Goal: Navigation & Orientation: Find specific page/section

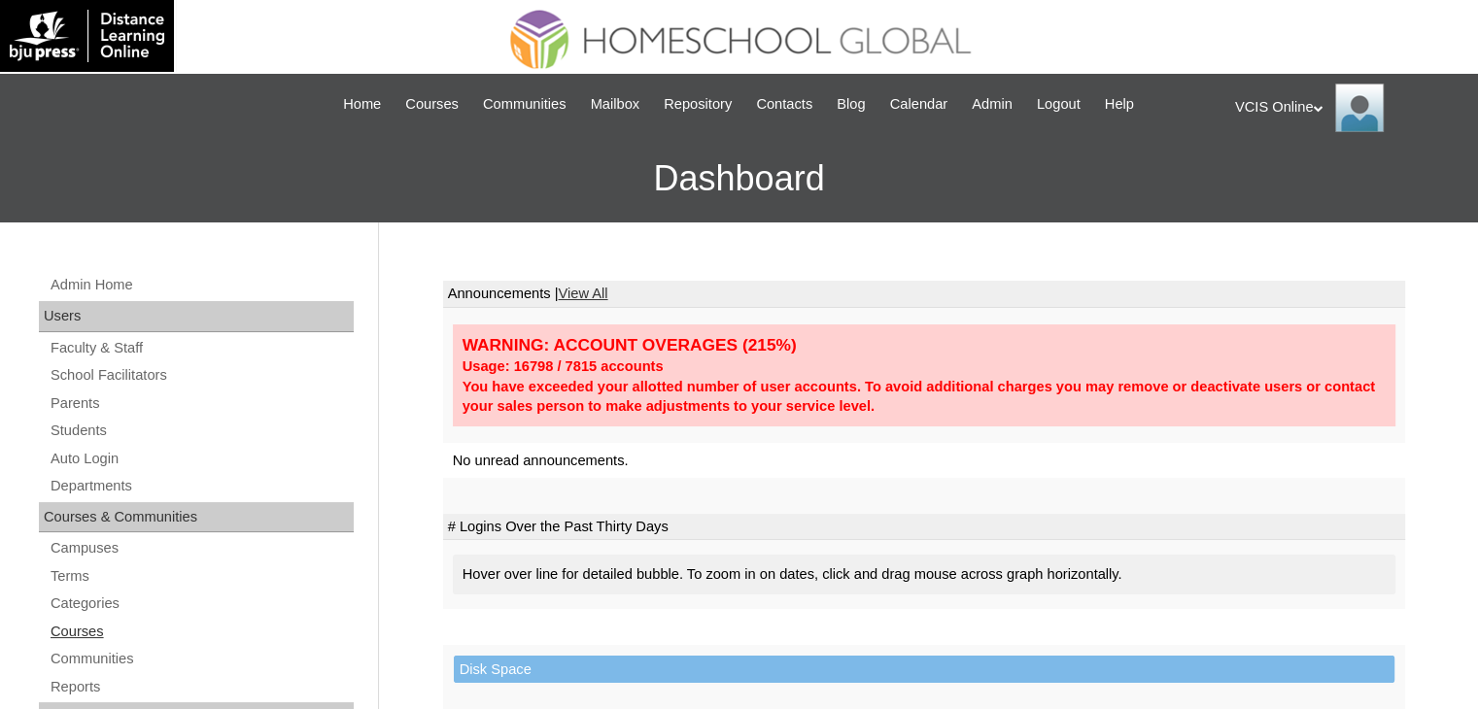
click at [78, 631] on link "Courses" at bounding box center [201, 632] width 305 height 24
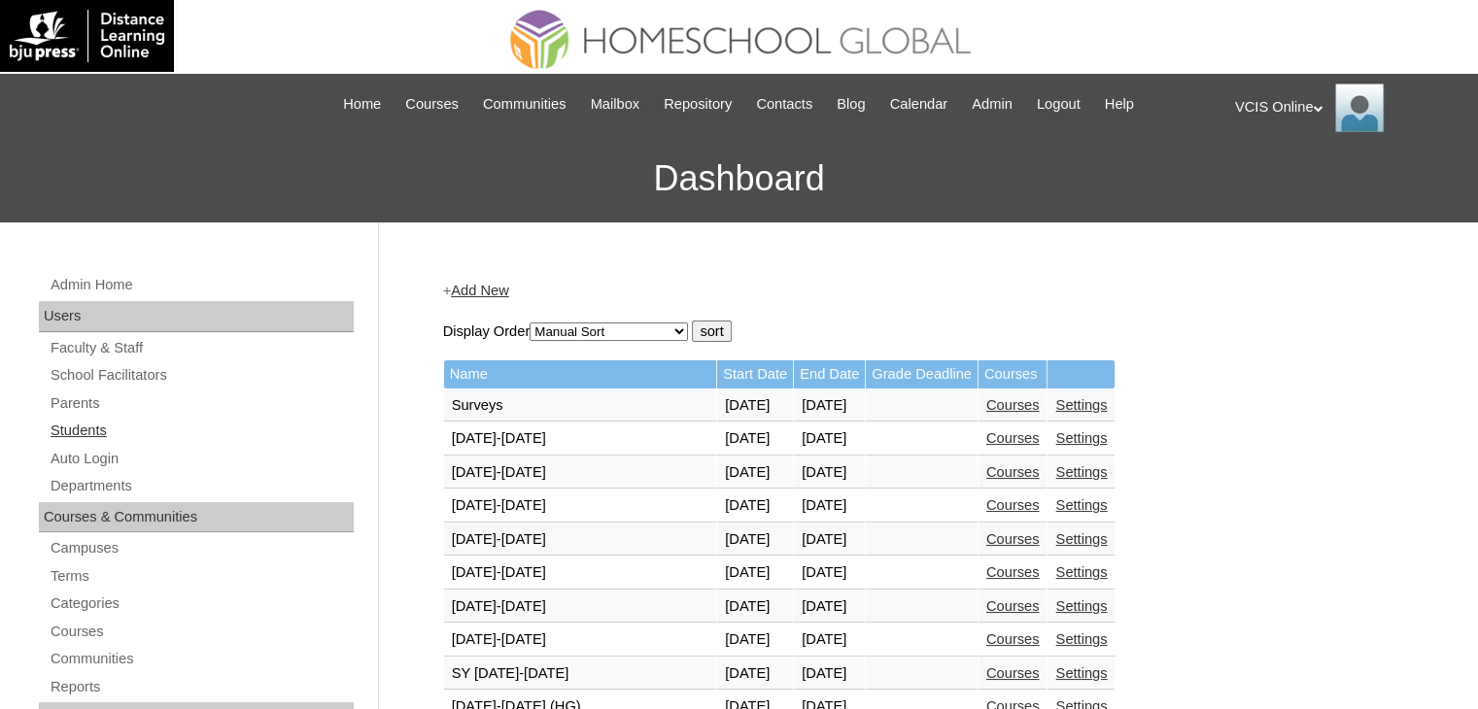
click at [97, 431] on link "Students" at bounding box center [201, 431] width 305 height 24
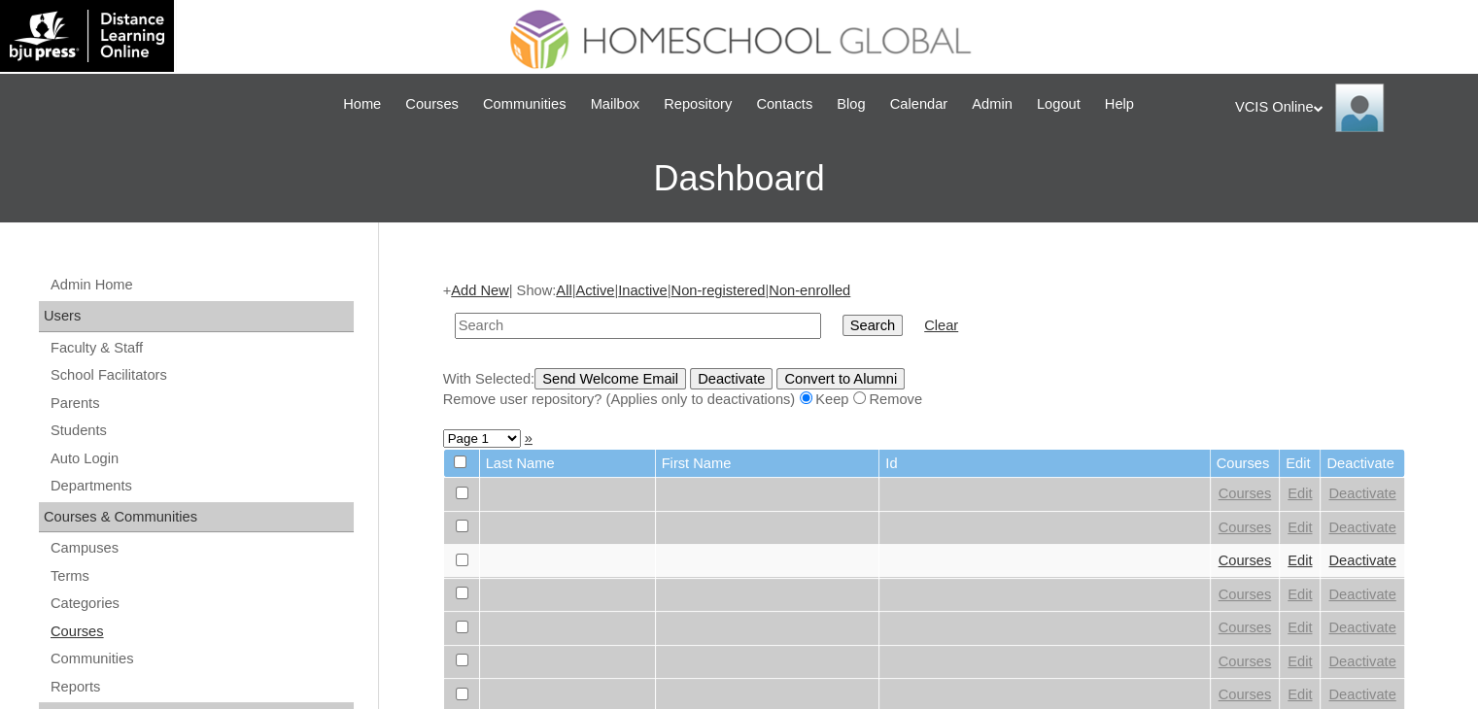
click at [94, 627] on link "Courses" at bounding box center [201, 632] width 305 height 24
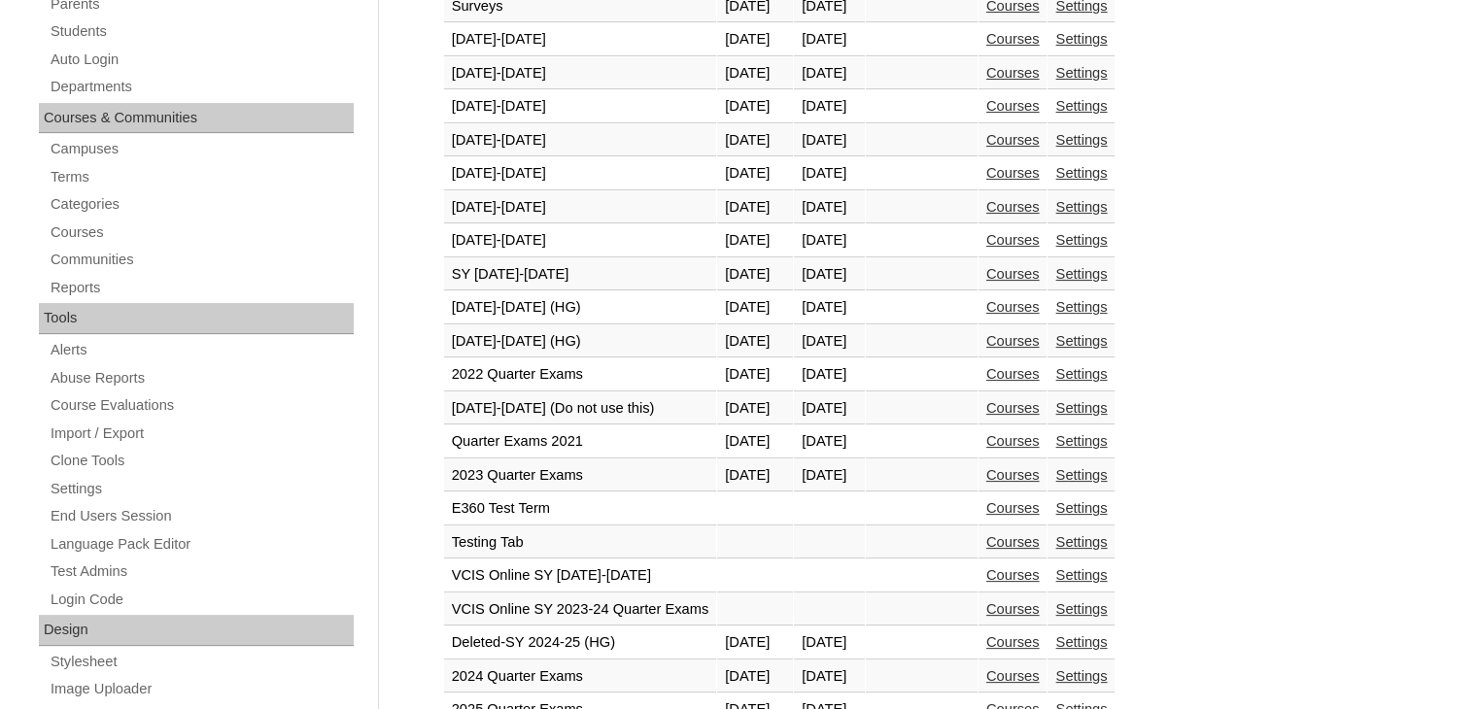
scroll to position [404, 0]
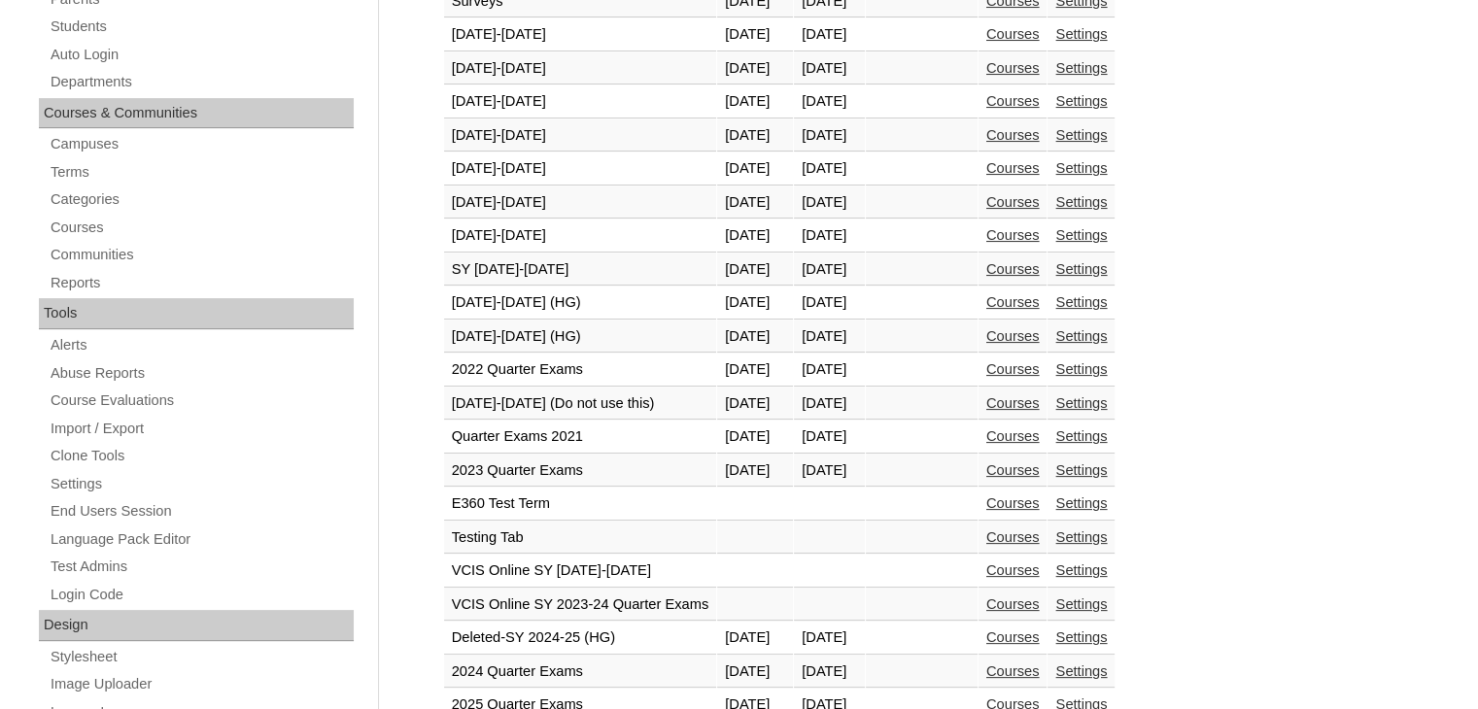
click at [1040, 330] on link "Courses" at bounding box center [1012, 336] width 53 height 16
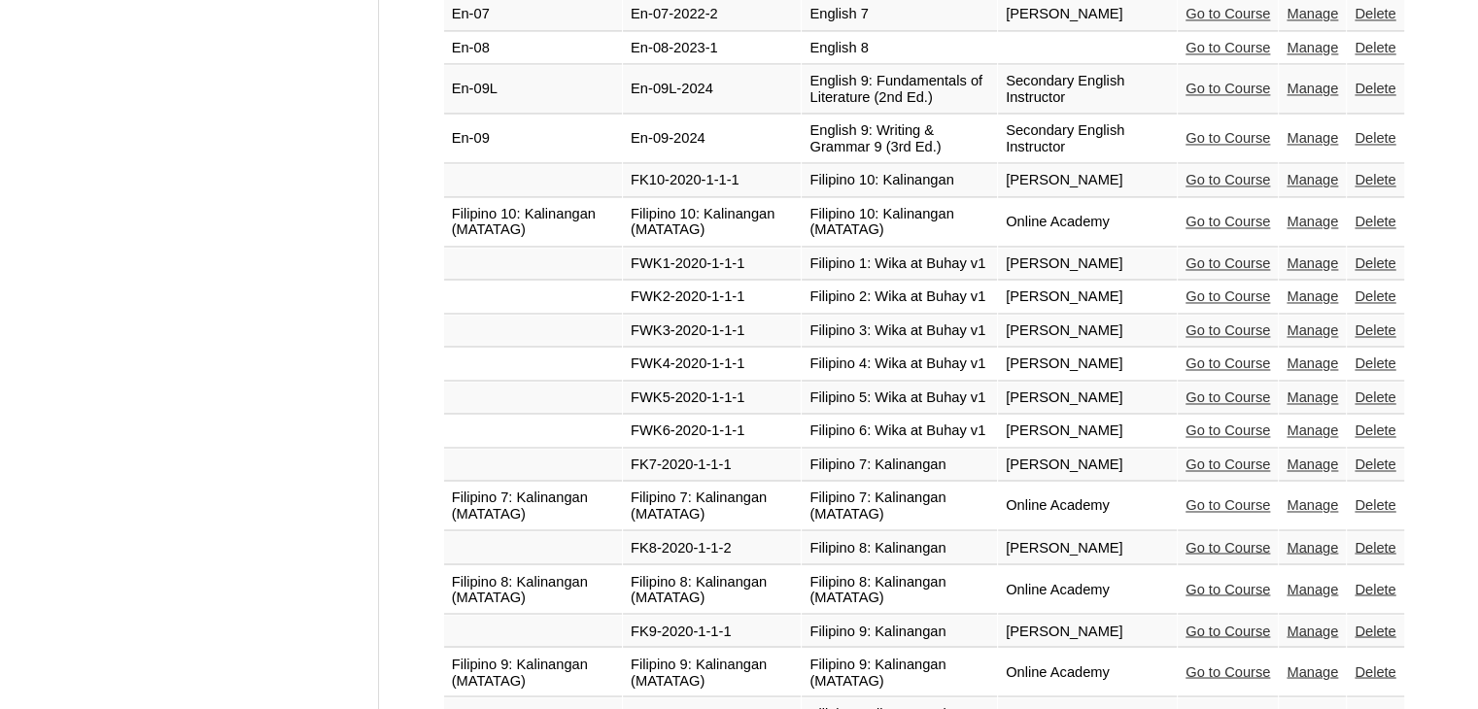
scroll to position [3171, 0]
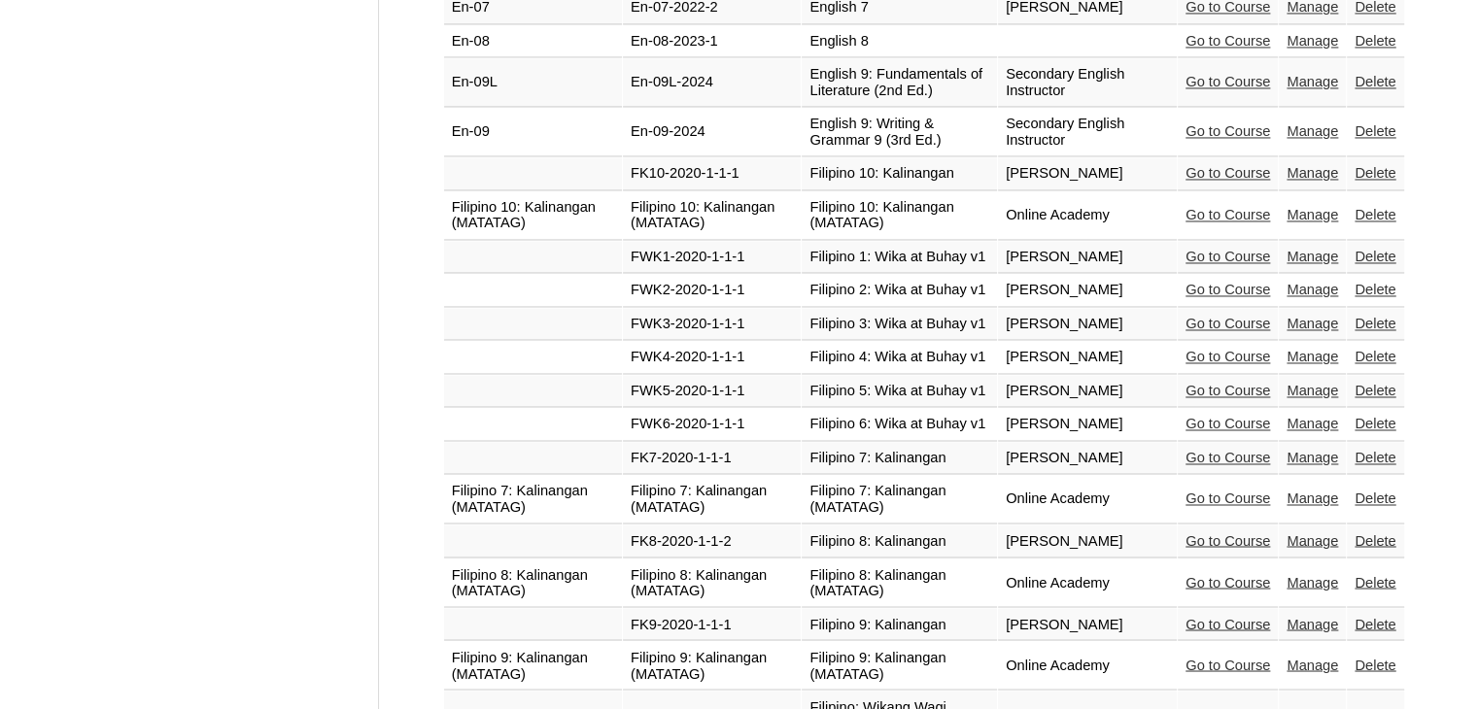
click at [1213, 574] on link "Go to Course" at bounding box center [1227, 582] width 85 height 16
